Goal: Contribute content

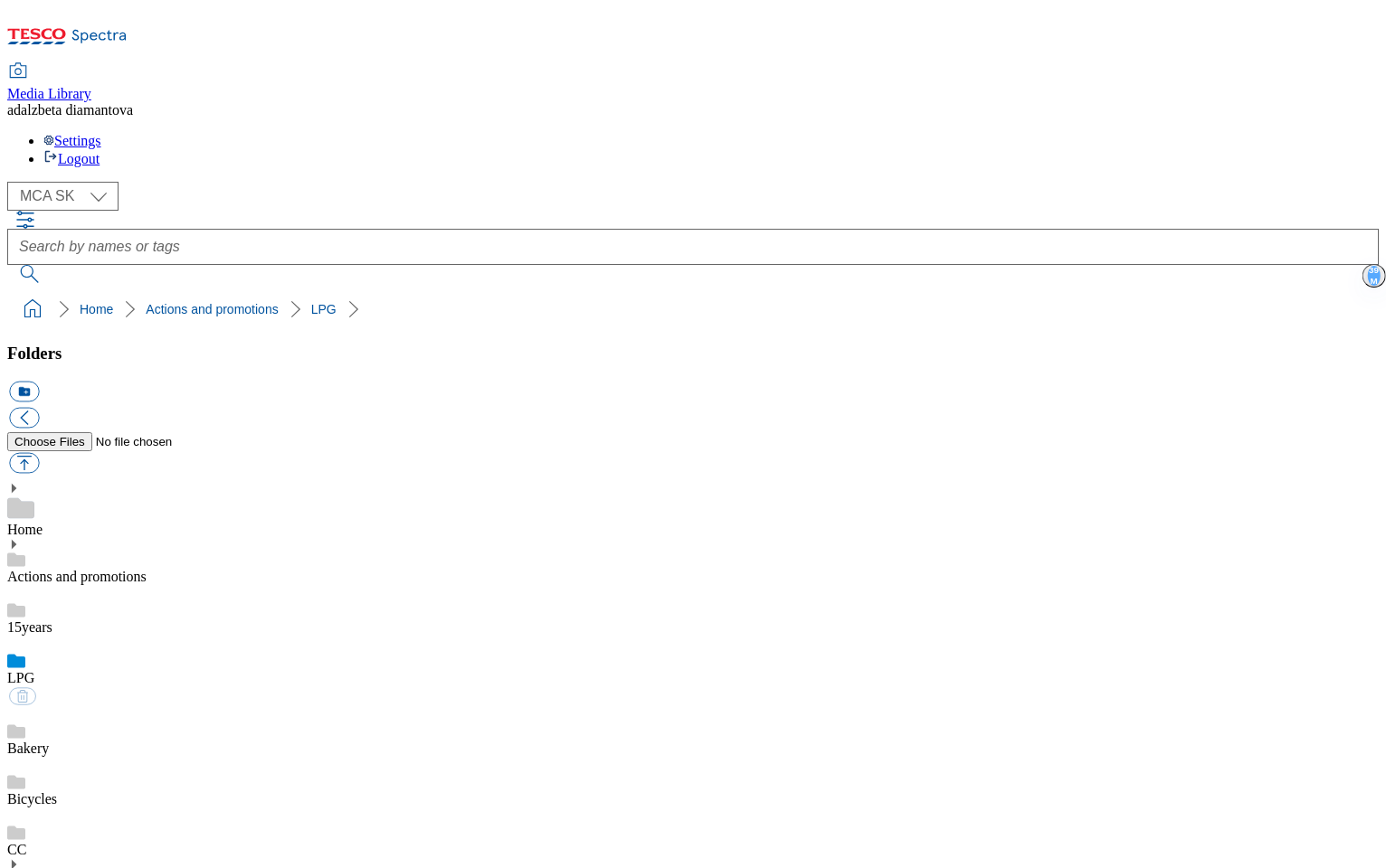
select select "flare-mca-sk"
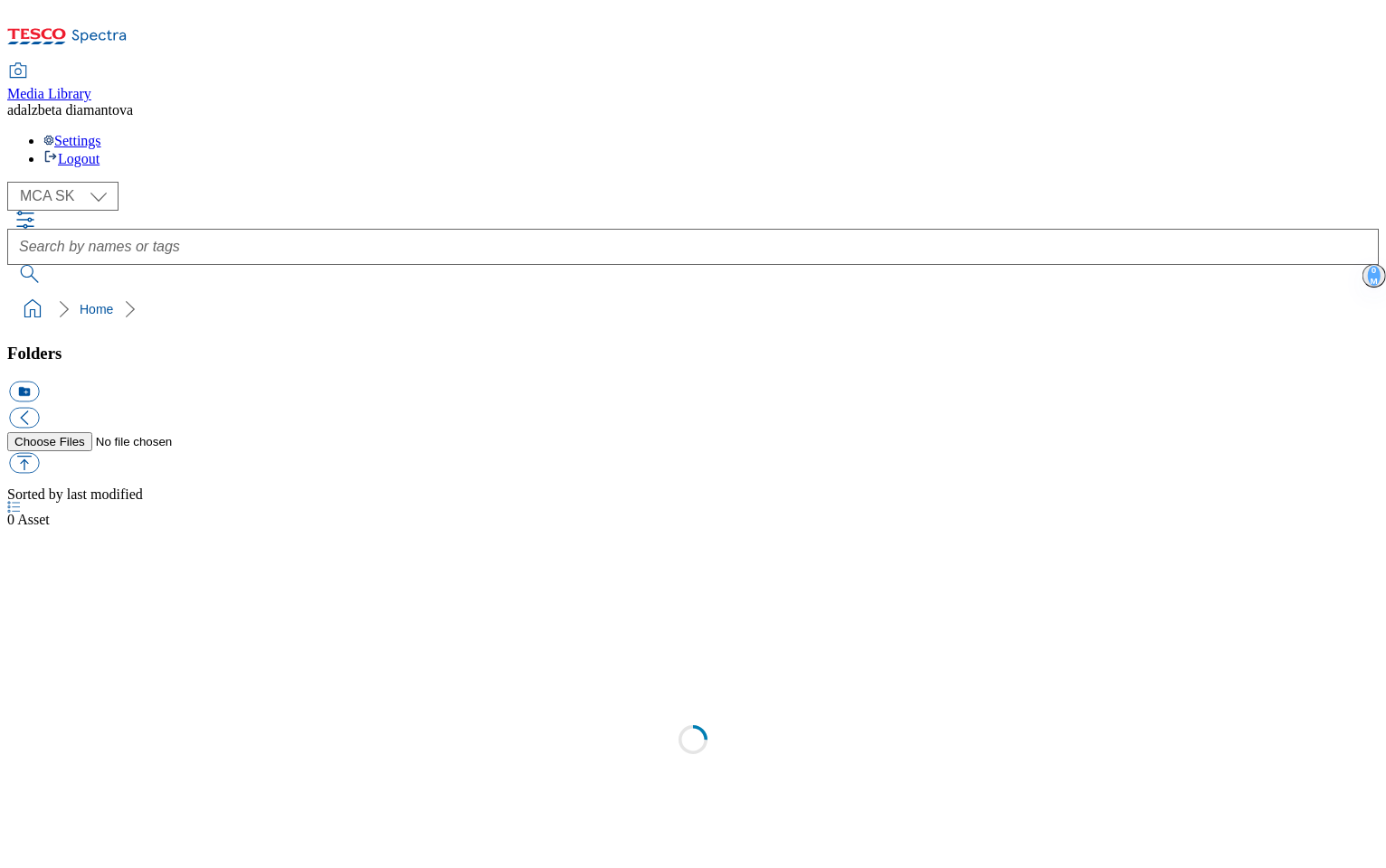
select select "flare-mca-sk"
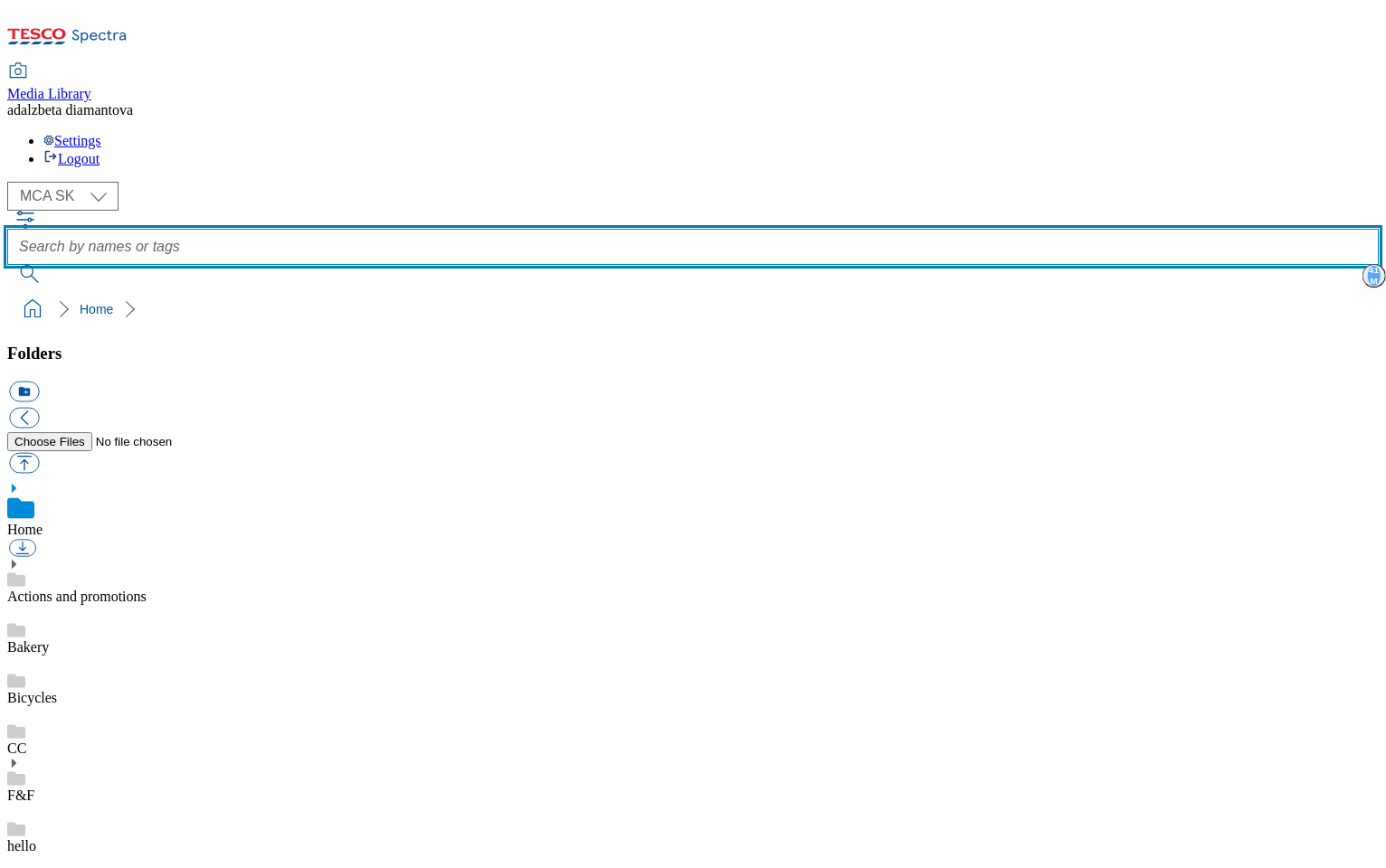
click at [565, 229] on input "text" at bounding box center [693, 247] width 1371 height 36
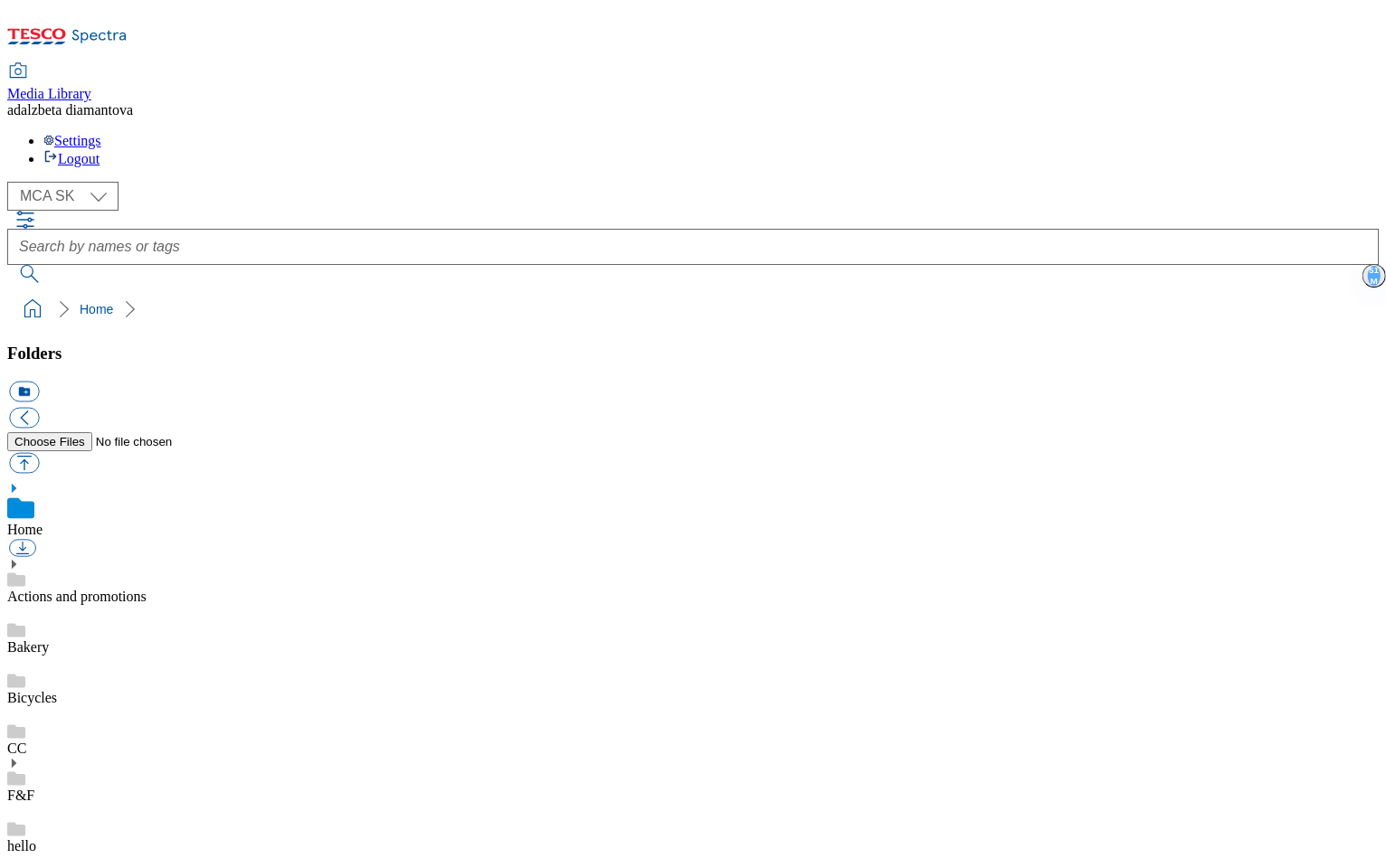
click at [36, 209] on icon "button" at bounding box center [25, 219] width 21 height 21
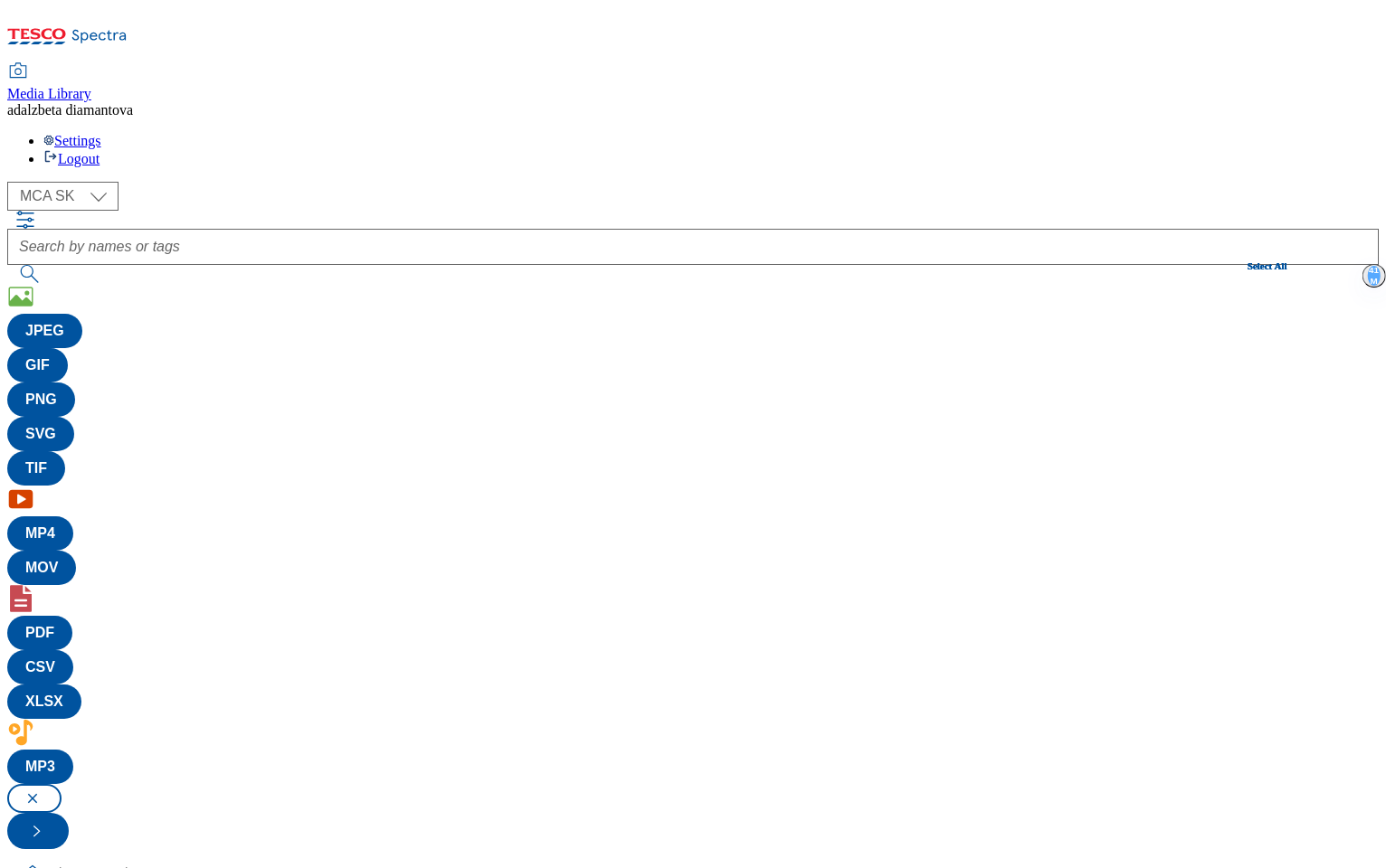
click at [1247, 261] on button "Select All" at bounding box center [1267, 266] width 40 height 11
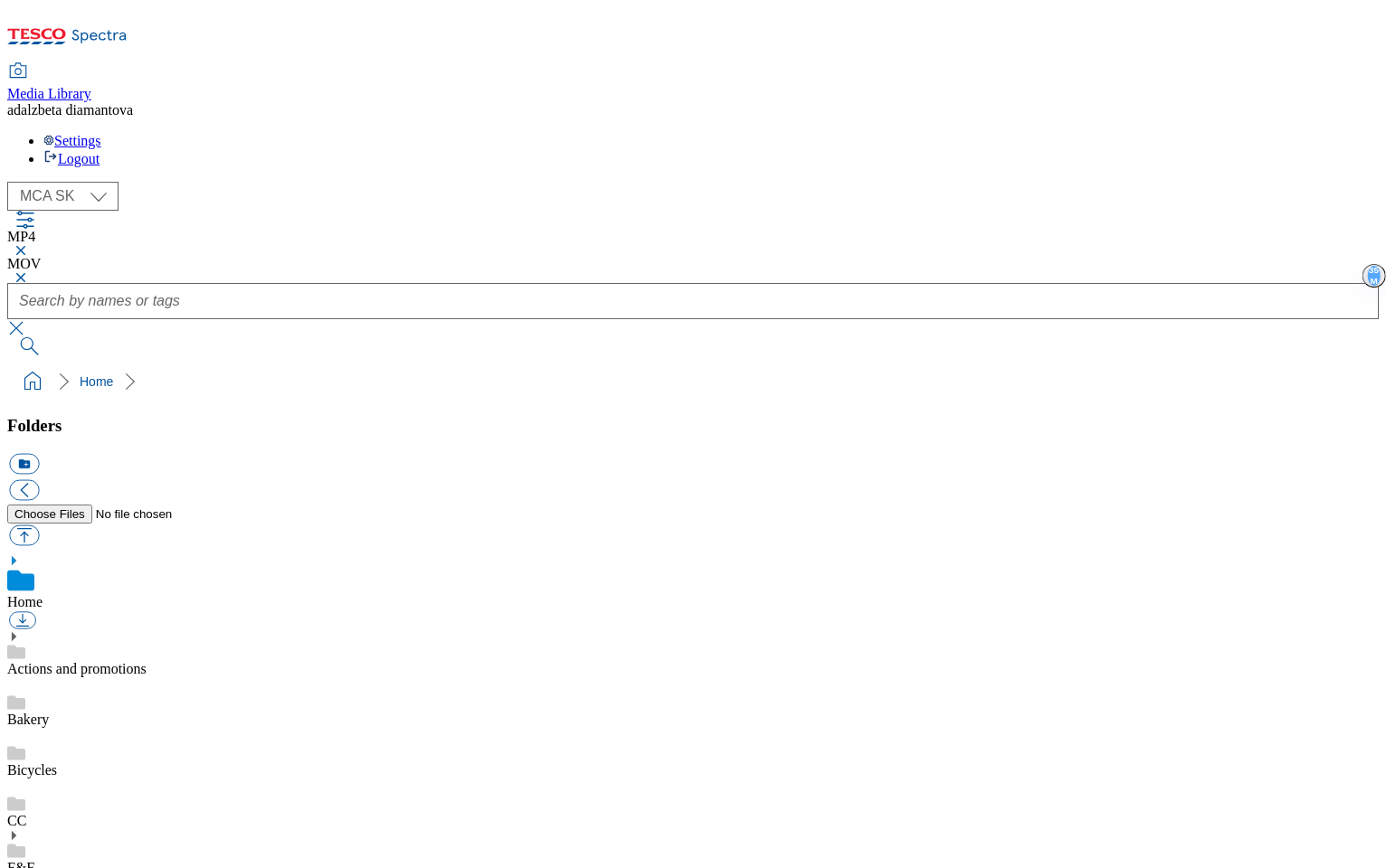
click at [143, 661] on link "Actions and promotions" at bounding box center [77, 669] width 140 height 16
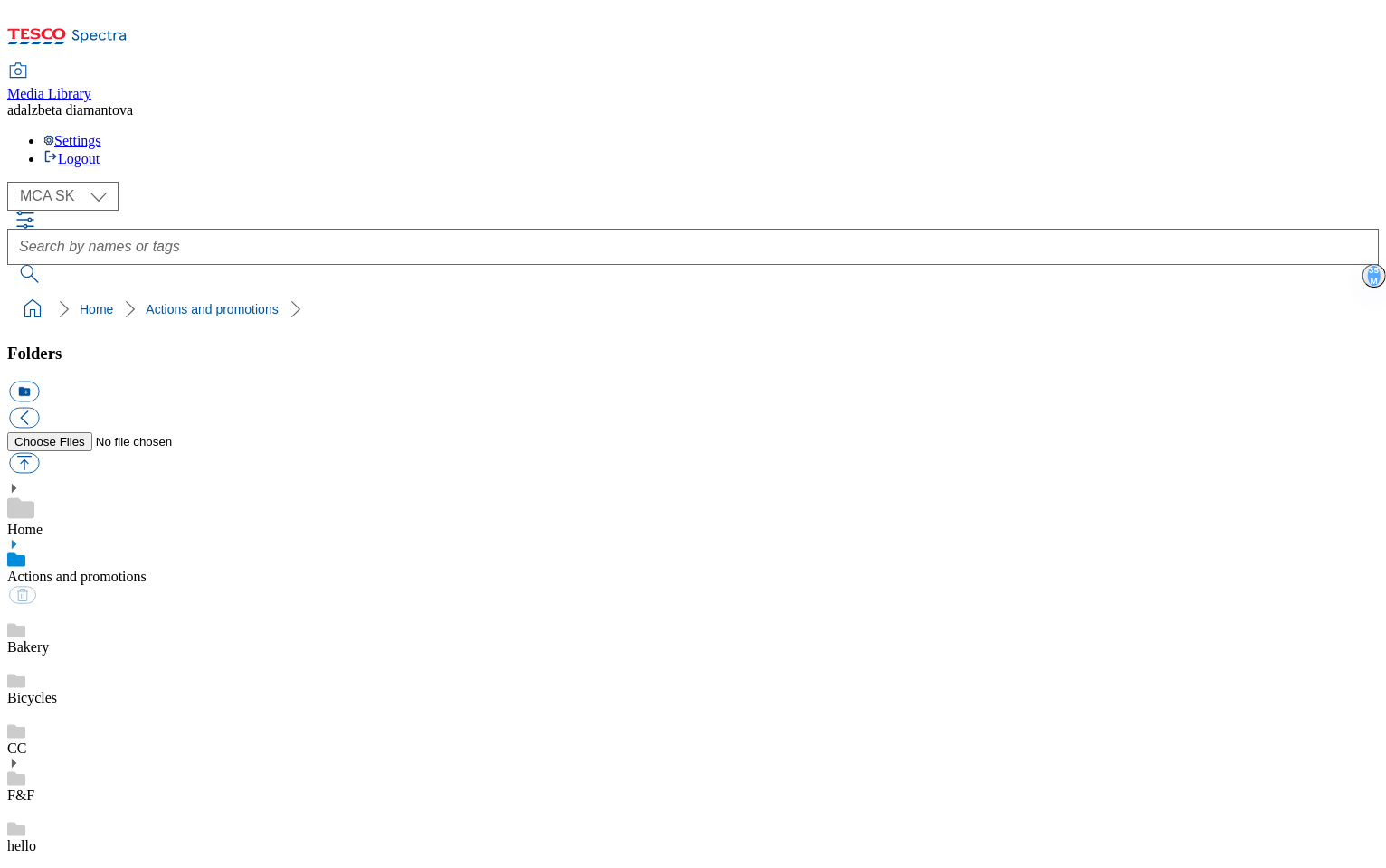
click at [20, 538] on icon at bounding box center [14, 545] width 13 height 13
click at [125, 656] on div "LPG" at bounding box center [693, 681] width 1371 height 50
click at [39, 454] on button "button" at bounding box center [24, 464] width 30 height 20
type input "C:\fakepath\Tesco_LPG_video_20s720.mov"
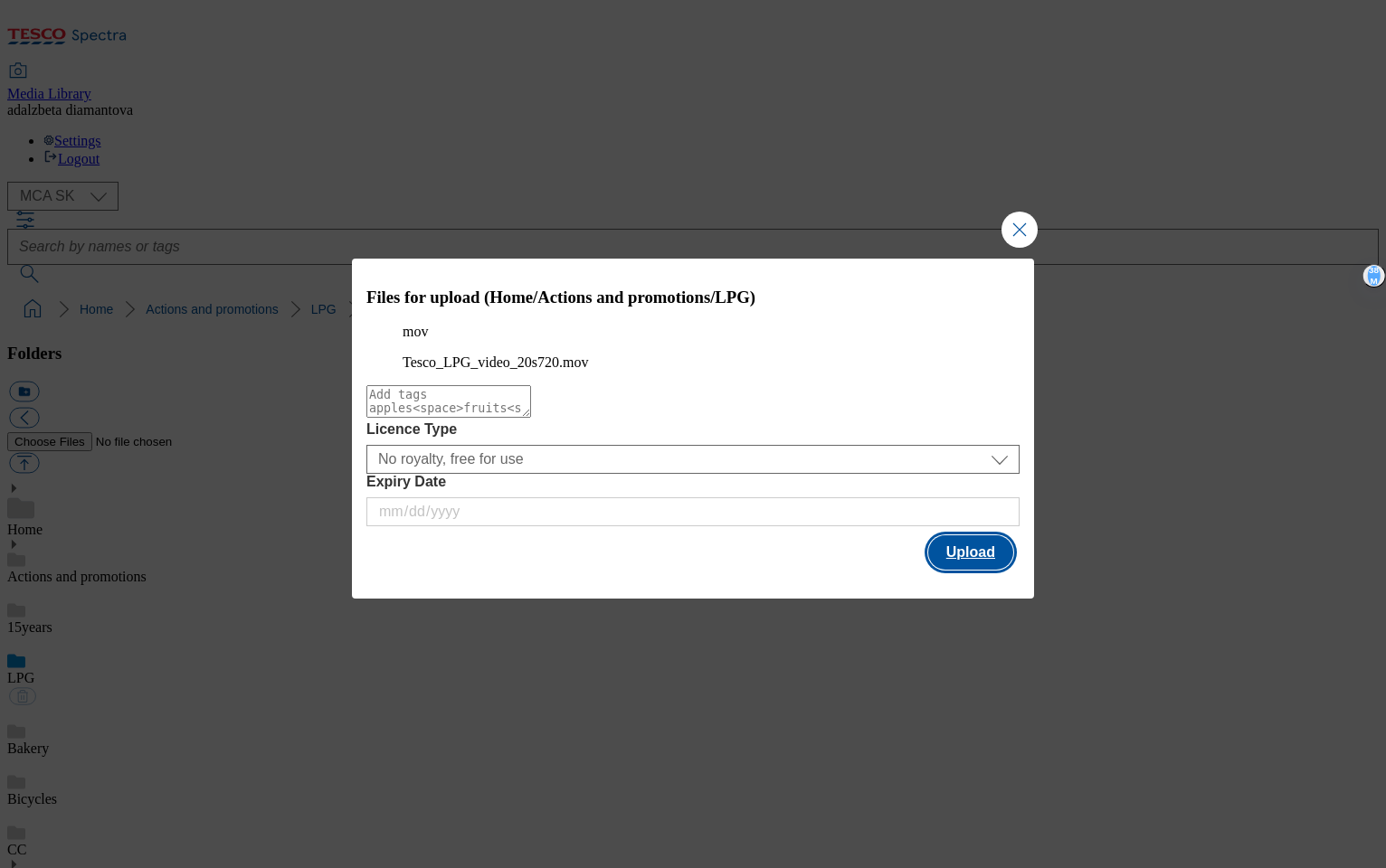
click at [975, 570] on button "Upload" at bounding box center [970, 552] width 85 height 34
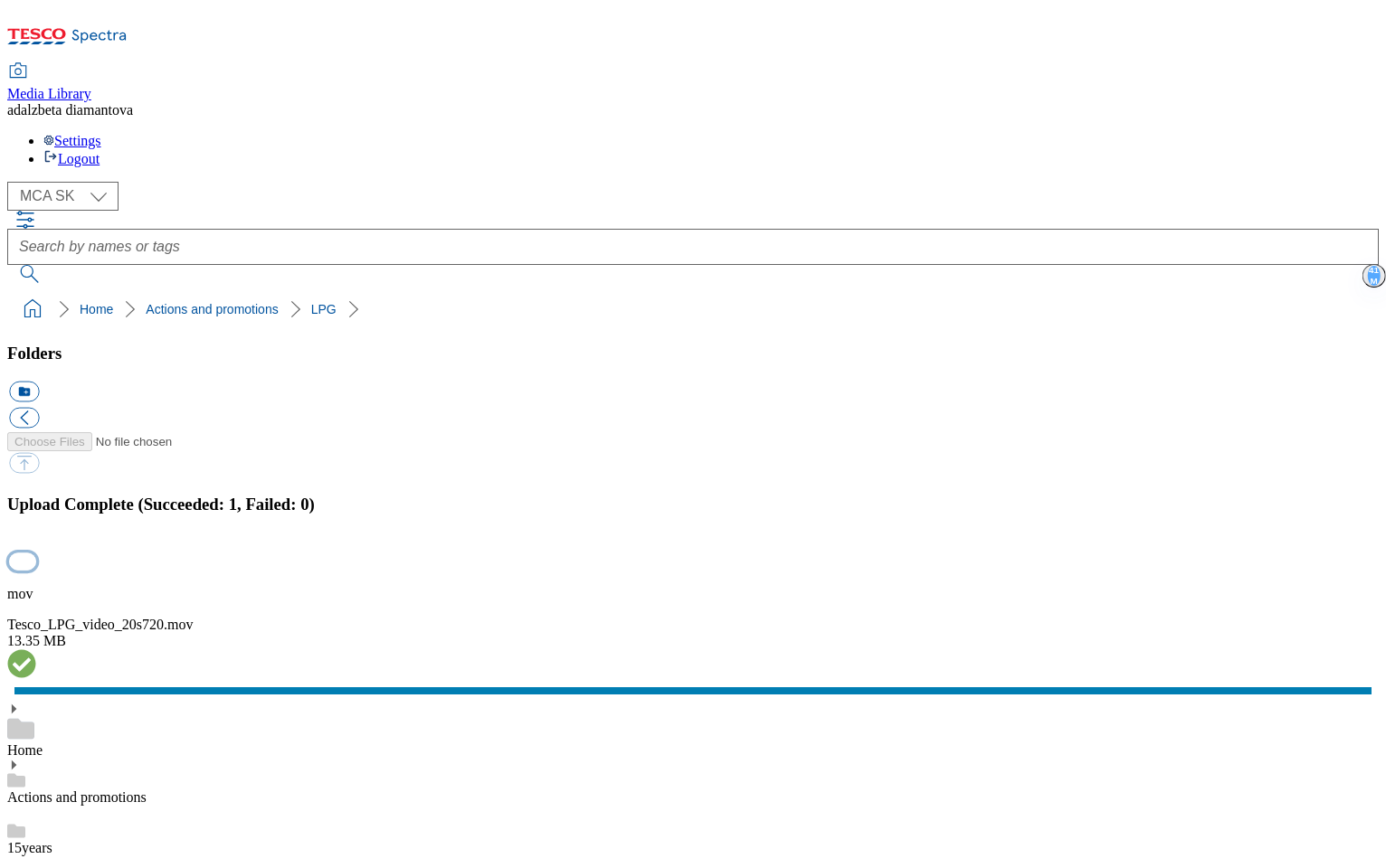
click at [36, 552] on button "button" at bounding box center [22, 561] width 27 height 17
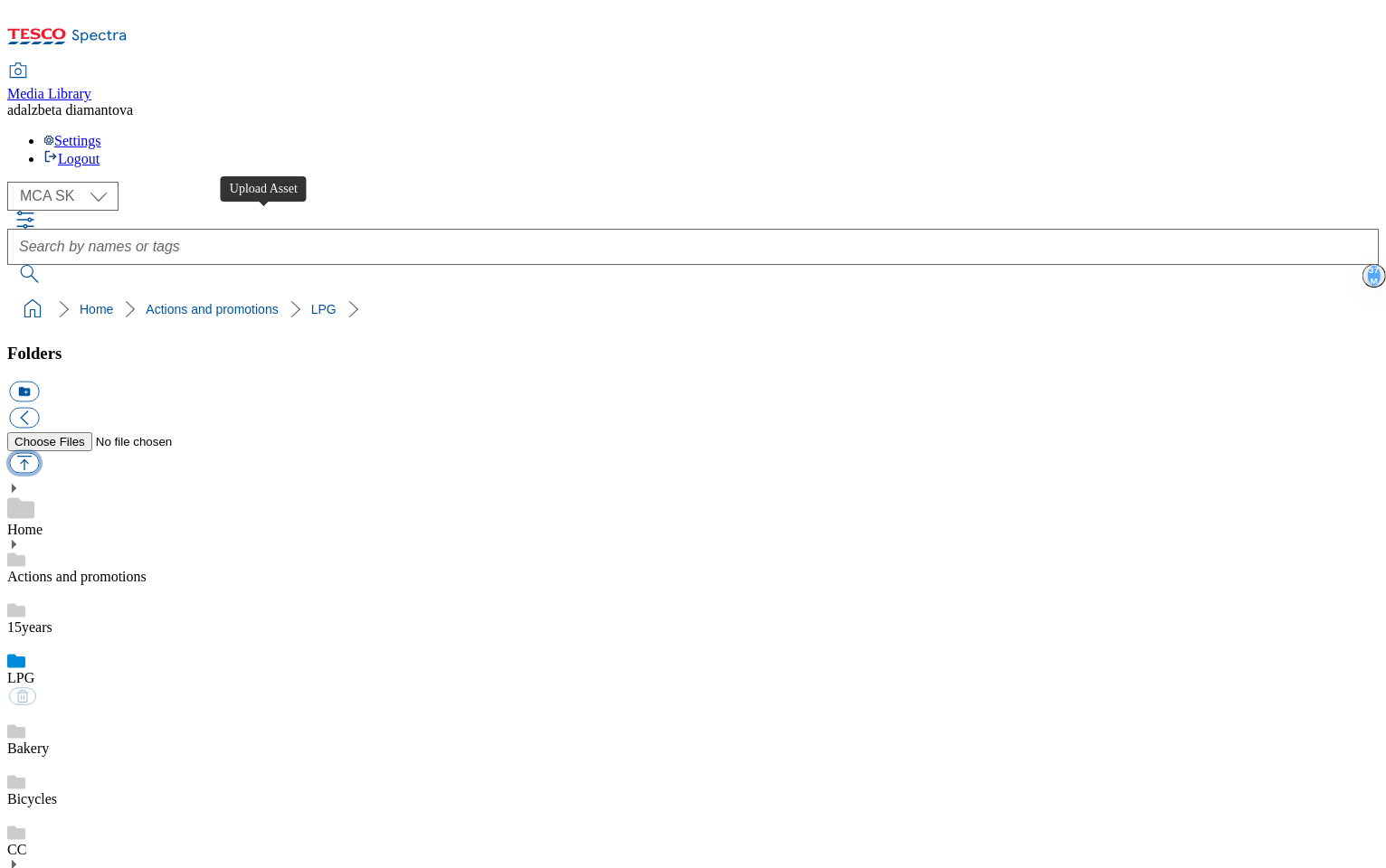
click at [39, 454] on button "button" at bounding box center [24, 464] width 30 height 20
type input "C:\fakepath\Tesco_LPG_video_20s.mp4"
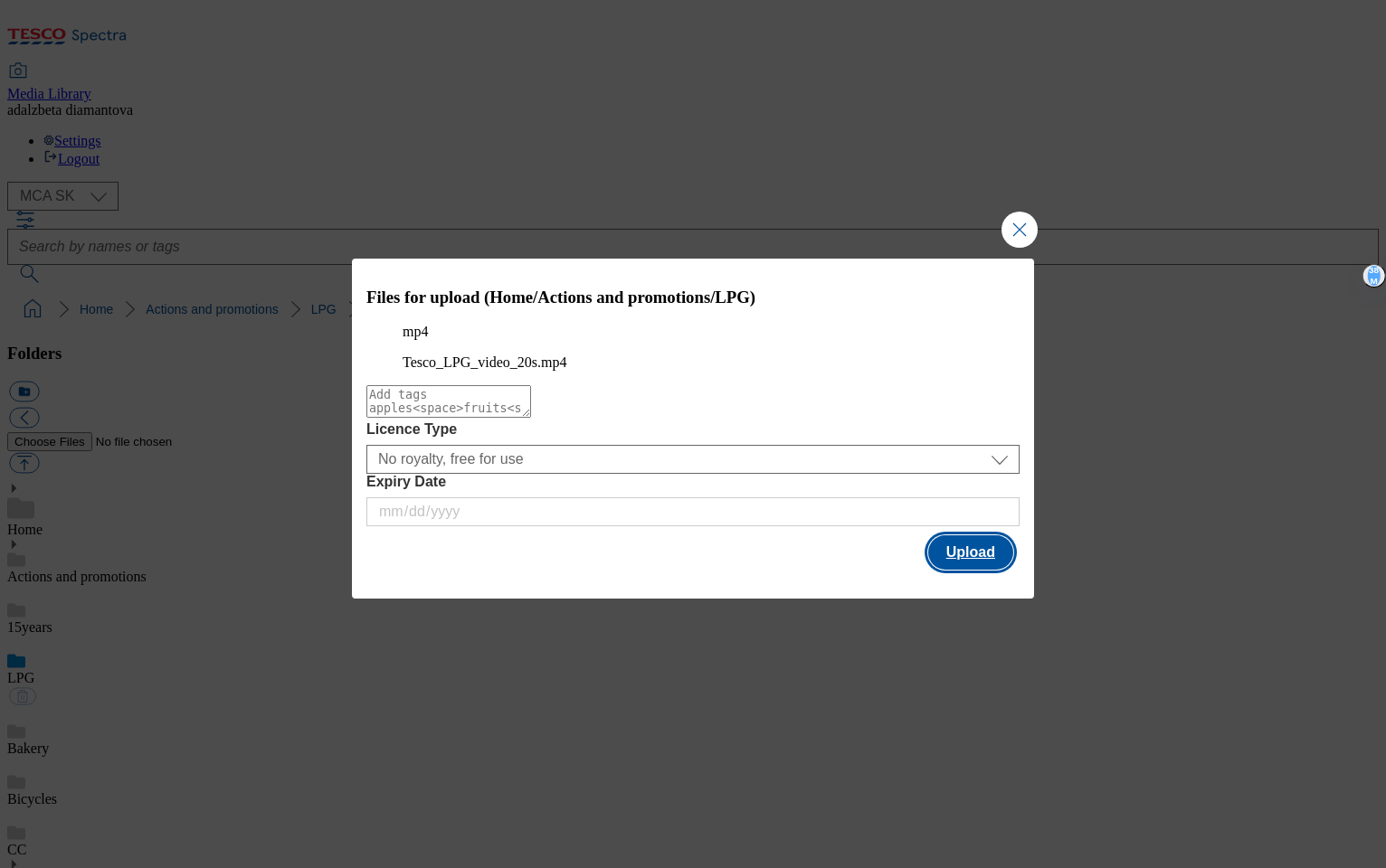
click at [981, 570] on button "Upload" at bounding box center [970, 552] width 85 height 34
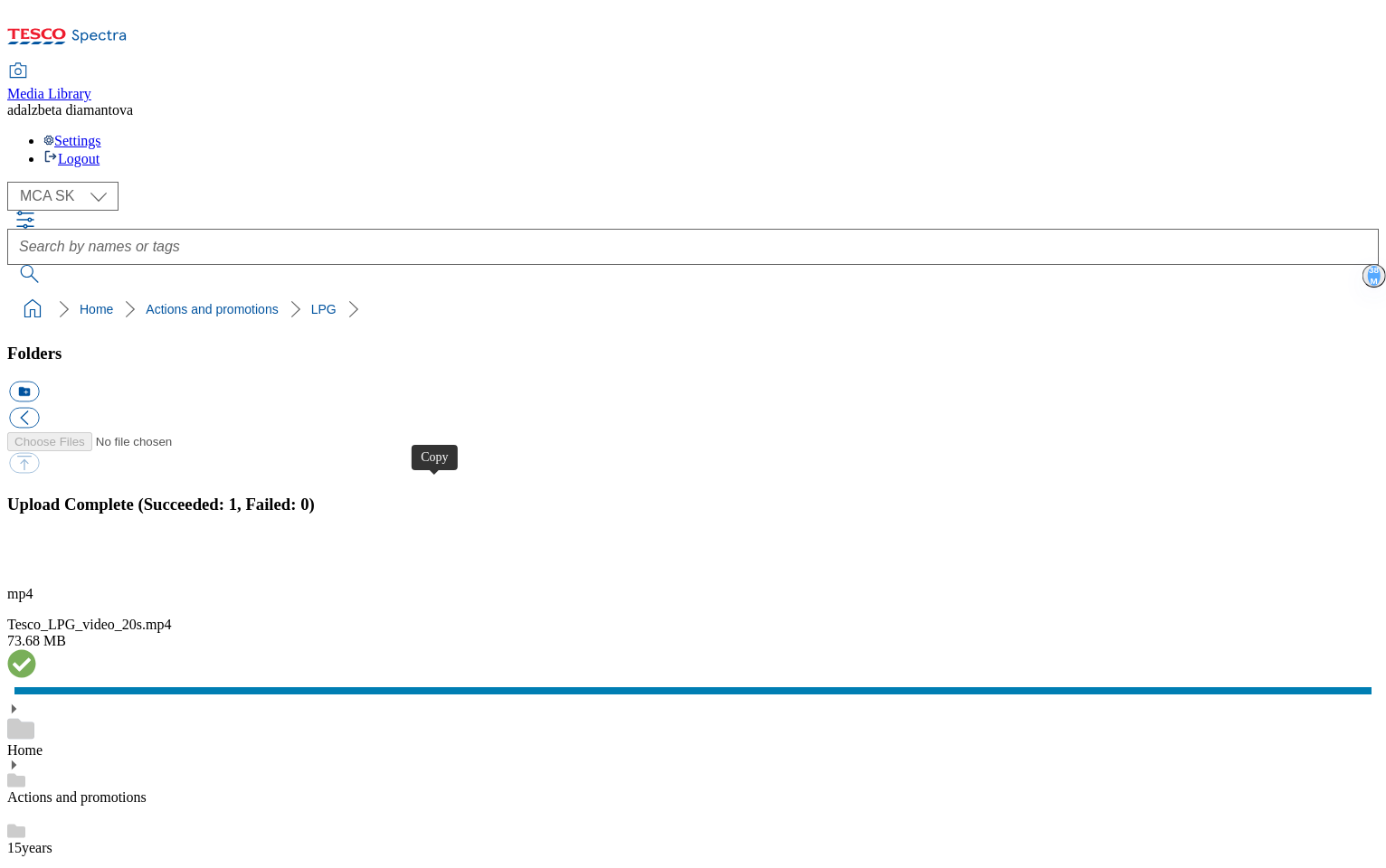
click at [36, 552] on button "button" at bounding box center [22, 561] width 27 height 17
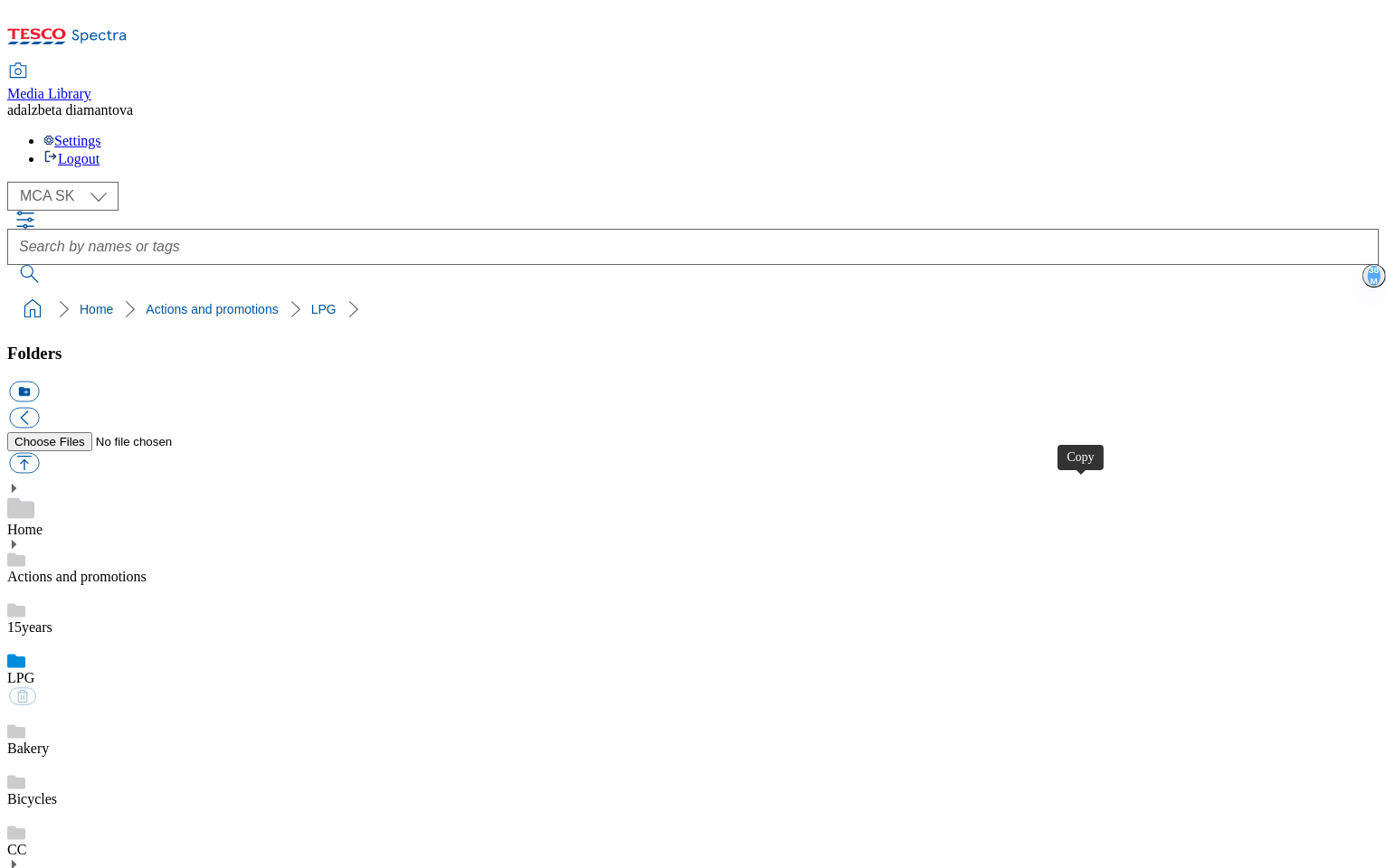
click at [39, 454] on button "button" at bounding box center [24, 464] width 30 height 20
type input "C:\fakepath\sk-lpg-video thumbnail2.jpg"
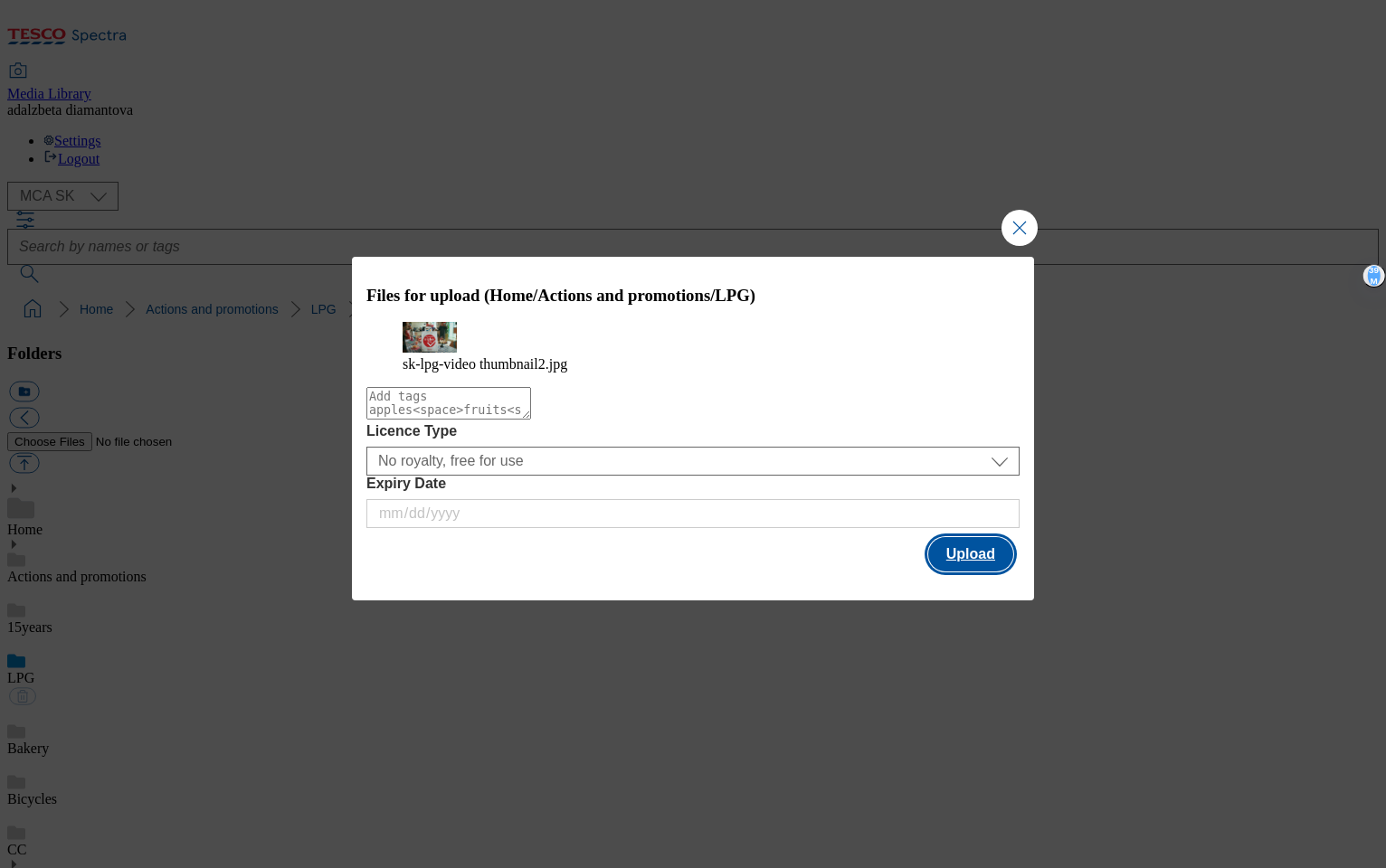
click at [1001, 572] on button "Upload" at bounding box center [970, 554] width 85 height 34
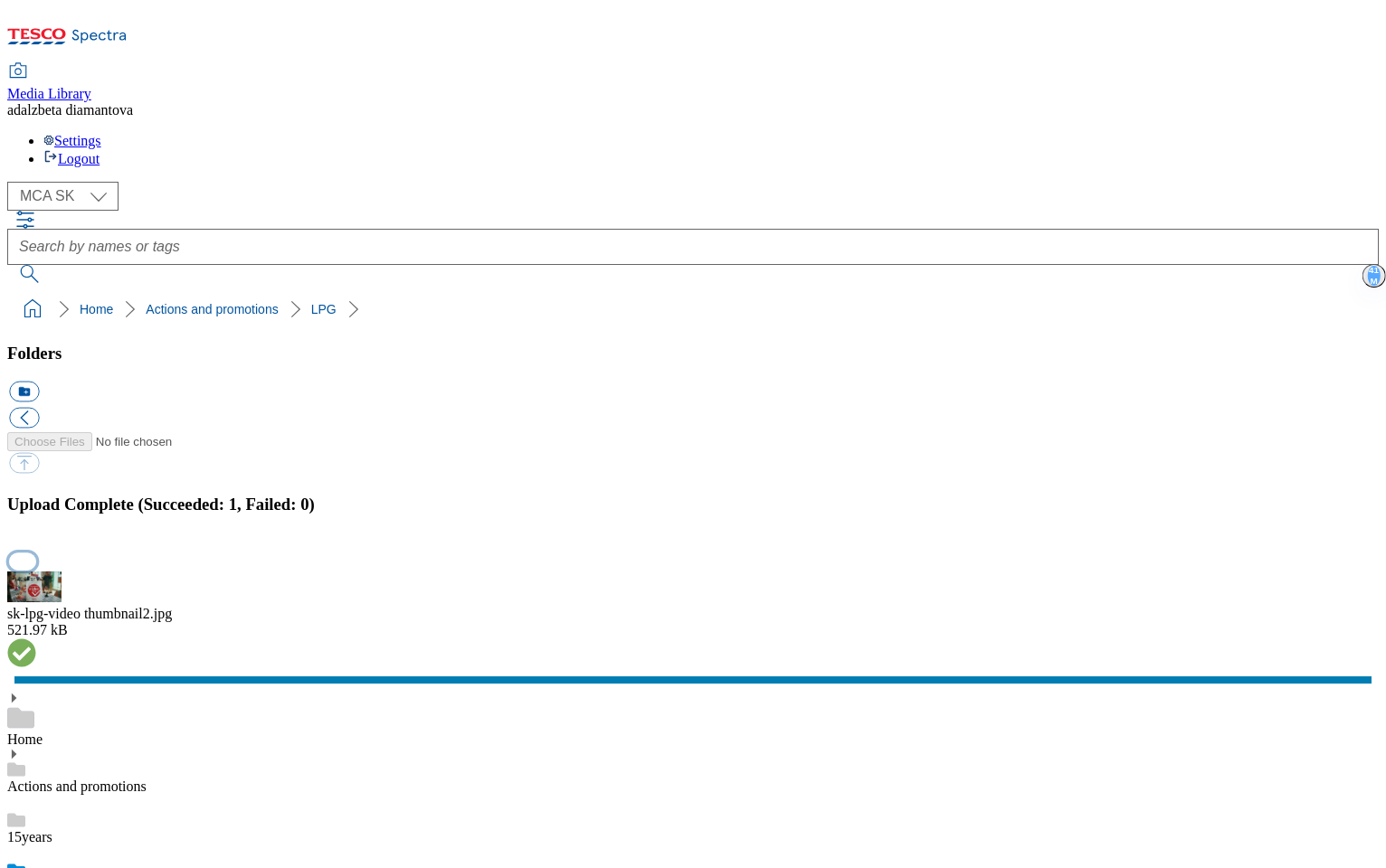
click at [36, 552] on button "button" at bounding box center [22, 561] width 27 height 17
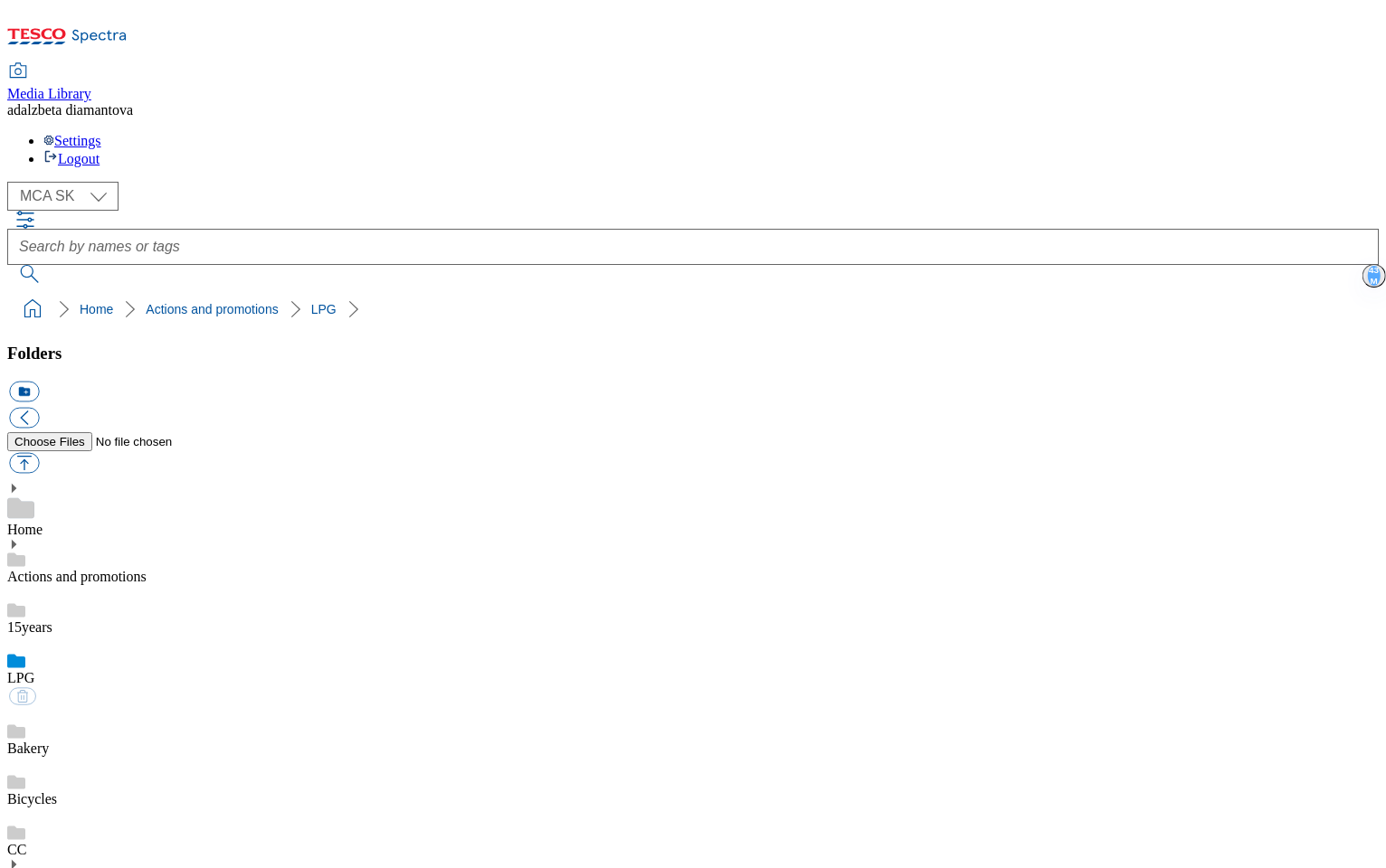
click at [144, 585] on div "15years" at bounding box center [693, 610] width 1371 height 50
click at [128, 656] on div "LPG" at bounding box center [693, 681] width 1371 height 50
